Goal: Information Seeking & Learning: Check status

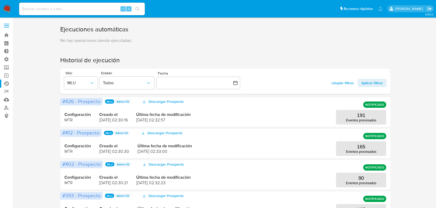
click at [28, 9] on input at bounding box center [82, 9] width 126 height 7
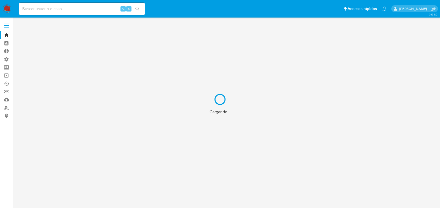
click at [83, 7] on div "Cargando..." at bounding box center [220, 104] width 440 height 208
click at [85, 8] on div "Cargando..." at bounding box center [220, 104] width 440 height 208
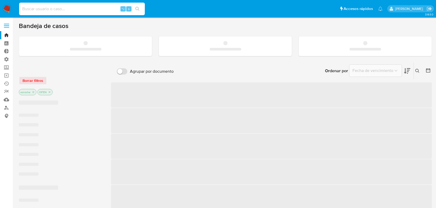
click at [86, 10] on input at bounding box center [82, 9] width 126 height 7
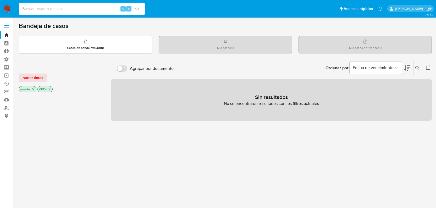
paste input "59485452"
type input "59485452"
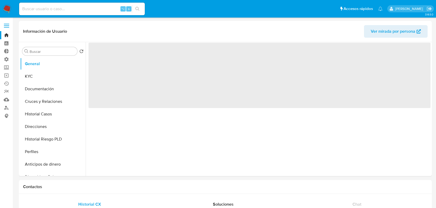
select select "10"
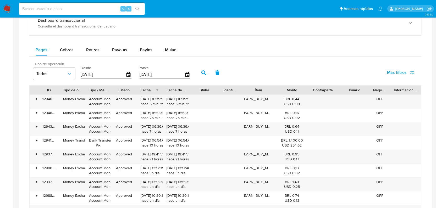
scroll to position [272, 0]
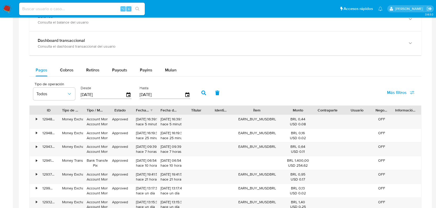
drag, startPoint x: 273, startPoint y: 112, endPoint x: 290, endPoint y: 112, distance: 16.3
click at [290, 112] on div "ID Tipo de operación Tipo / Método Estado Fecha de creación Fecha de aprobación…" at bounding box center [226, 110] width 392 height 9
click at [386, 93] on button "Más filtros" at bounding box center [401, 92] width 41 height 13
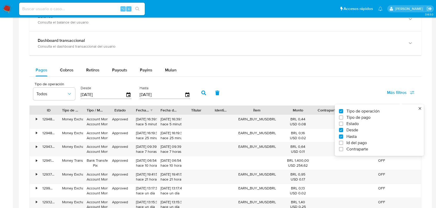
click at [361, 142] on span "Id del pago" at bounding box center [357, 142] width 20 height 5
click at [344, 142] on input "Id del pago" at bounding box center [341, 143] width 4 height 4
checkbox input "true"
drag, startPoint x: 301, startPoint y: 84, endPoint x: 298, endPoint y: 90, distance: 6.3
click at [301, 84] on div "Tipo de operación Todos Desde [DATE] Hasta [DATE] Id del pago Más filtros Tipo …" at bounding box center [225, 92] width 392 height 26
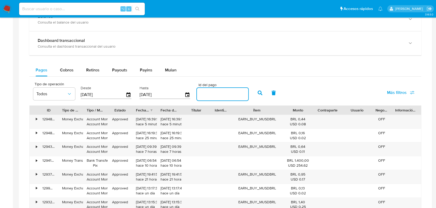
click at [218, 95] on input "number" at bounding box center [222, 94] width 51 height 7
paste input "127600105811"
type input "127600105811"
click at [261, 94] on button "button" at bounding box center [260, 93] width 14 height 13
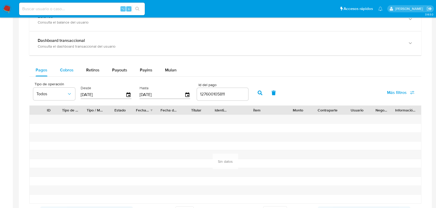
click at [61, 69] on span "Cobros" at bounding box center [67, 70] width 14 height 6
select select "10"
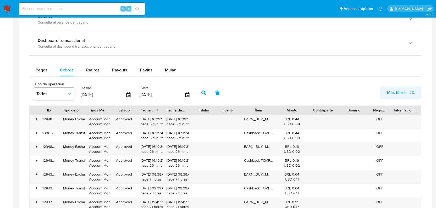
click at [402, 92] on span "Más filtros" at bounding box center [397, 92] width 20 height 13
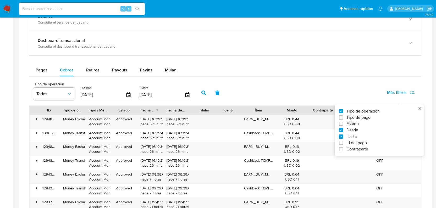
click at [362, 144] on span "Id del pago" at bounding box center [357, 142] width 20 height 5
click at [344, 144] on input "Id del pago" at bounding box center [341, 143] width 4 height 4
checkbox input "true"
click at [205, 95] on input "number" at bounding box center [222, 94] width 51 height 7
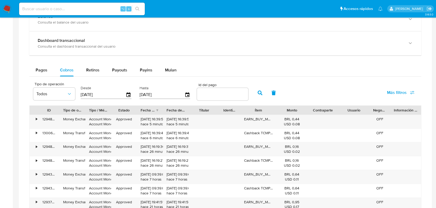
click at [206, 95] on input "number" at bounding box center [222, 94] width 51 height 7
paste input "127600105811"
type input "127600105811"
click at [258, 95] on icon "button" at bounding box center [260, 93] width 5 height 5
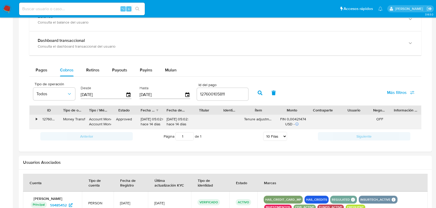
click at [34, 118] on div "•" at bounding box center [34, 122] width 9 height 14
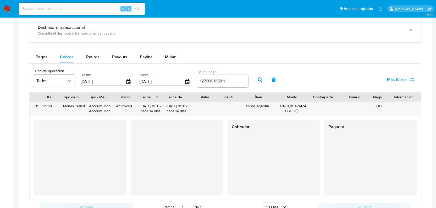
scroll to position [291, 0]
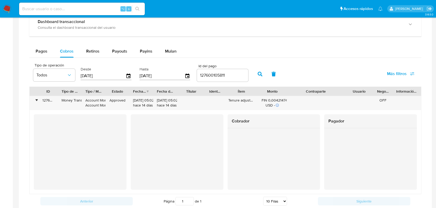
drag, startPoint x: 336, startPoint y: 92, endPoint x: 364, endPoint y: 91, distance: 27.3
click at [364, 91] on div "ID Tipo de operación Tipo / Método Estado Fecha de creación Fecha de aprobación…" at bounding box center [226, 91] width 392 height 9
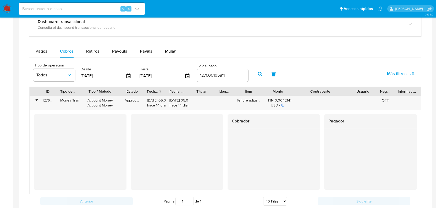
drag, startPoint x: 107, startPoint y: 93, endPoint x: 125, endPoint y: 92, distance: 18.1
click at [125, 92] on div at bounding box center [120, 91] width 9 height 9
drag, startPoint x: 142, startPoint y: 92, endPoint x: 145, endPoint y: 92, distance: 3.2
click at [145, 92] on div at bounding box center [146, 91] width 9 height 9
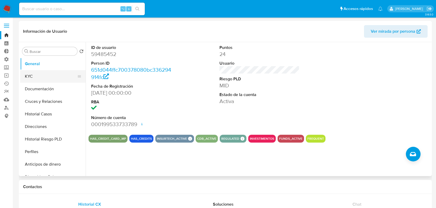
click at [58, 79] on button "KYC" at bounding box center [50, 76] width 61 height 13
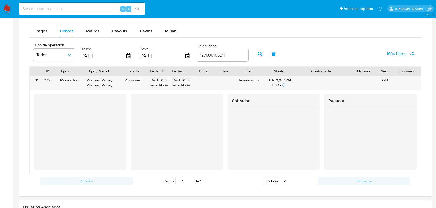
scroll to position [313, 0]
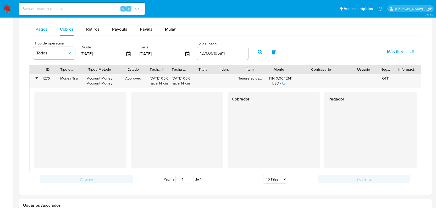
click at [47, 28] on button "Pagos" at bounding box center [41, 29] width 24 height 13
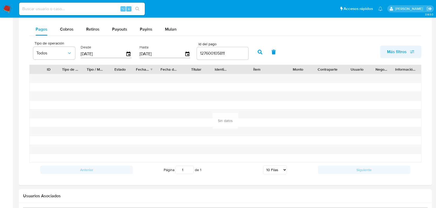
click at [387, 56] on button "Más filtros" at bounding box center [401, 52] width 41 height 13
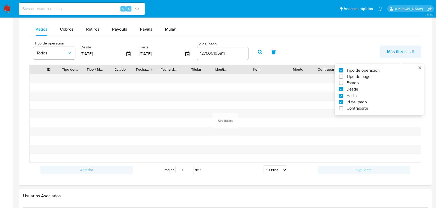
click at [387, 55] on button "Más filtros" at bounding box center [401, 52] width 41 height 13
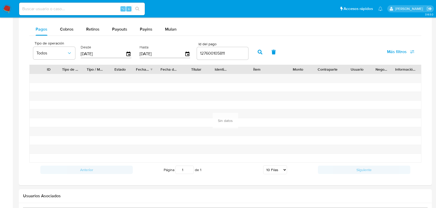
click at [402, 51] on span "Más filtros" at bounding box center [397, 52] width 20 height 13
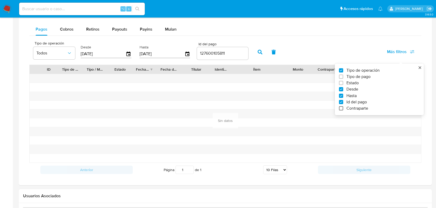
click at [341, 110] on input "Contraparte" at bounding box center [341, 108] width 4 height 4
checkbox input "true"
click at [288, 54] on icon "button" at bounding box center [288, 53] width 5 height 5
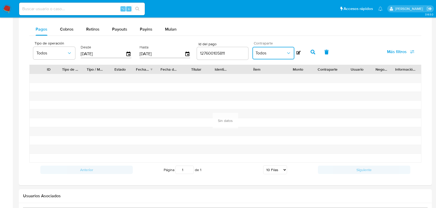
click at [277, 53] on span "Todos" at bounding box center [271, 53] width 30 height 5
click at [289, 32] on div "Pagos Cobros Retiros Payouts Payins Mulan" at bounding box center [225, 29] width 392 height 13
click at [297, 53] on icon at bounding box center [299, 53] width 4 height 4
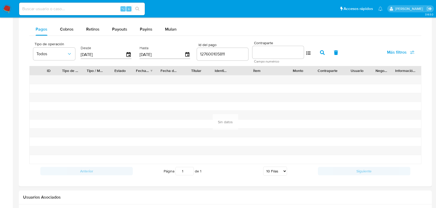
click at [285, 52] on input at bounding box center [278, 52] width 51 height 7
type input "v"
paste input "127600105811"
click at [282, 51] on input "127600105811" at bounding box center [278, 52] width 51 height 7
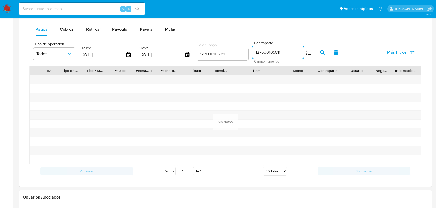
paste input "987000117"
type input "1987000117"
click at [321, 51] on icon "button" at bounding box center [322, 52] width 5 height 5
click at [221, 61] on div "127600105811" at bounding box center [222, 54] width 51 height 13
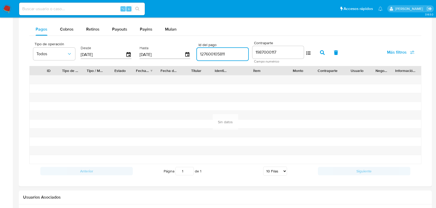
click at [224, 56] on input "127600105811" at bounding box center [222, 54] width 51 height 7
type input "1"
click at [321, 53] on icon "button" at bounding box center [322, 52] width 5 height 5
click at [67, 35] on div "Cobros" at bounding box center [67, 29] width 14 height 13
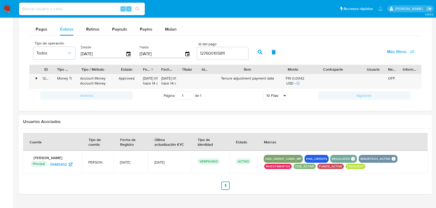
drag, startPoint x: 265, startPoint y: 71, endPoint x: 304, endPoint y: 65, distance: 38.7
click at [304, 65] on div "ID Tipo de operación Tipo / Método Estado Fecha de creación Fecha de aprobación…" at bounding box center [226, 69] width 392 height 9
click at [36, 78] on div "•" at bounding box center [36, 78] width 1 height 5
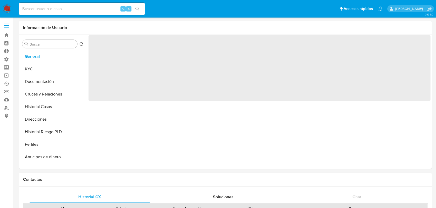
select select "10"
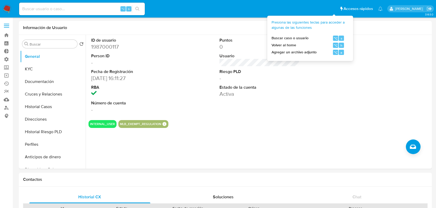
click at [316, 26] on span "Presiona las siguientes teclas para acceder a algunas de las funciones" at bounding box center [308, 25] width 73 height 10
